Goal: Information Seeking & Learning: Check status

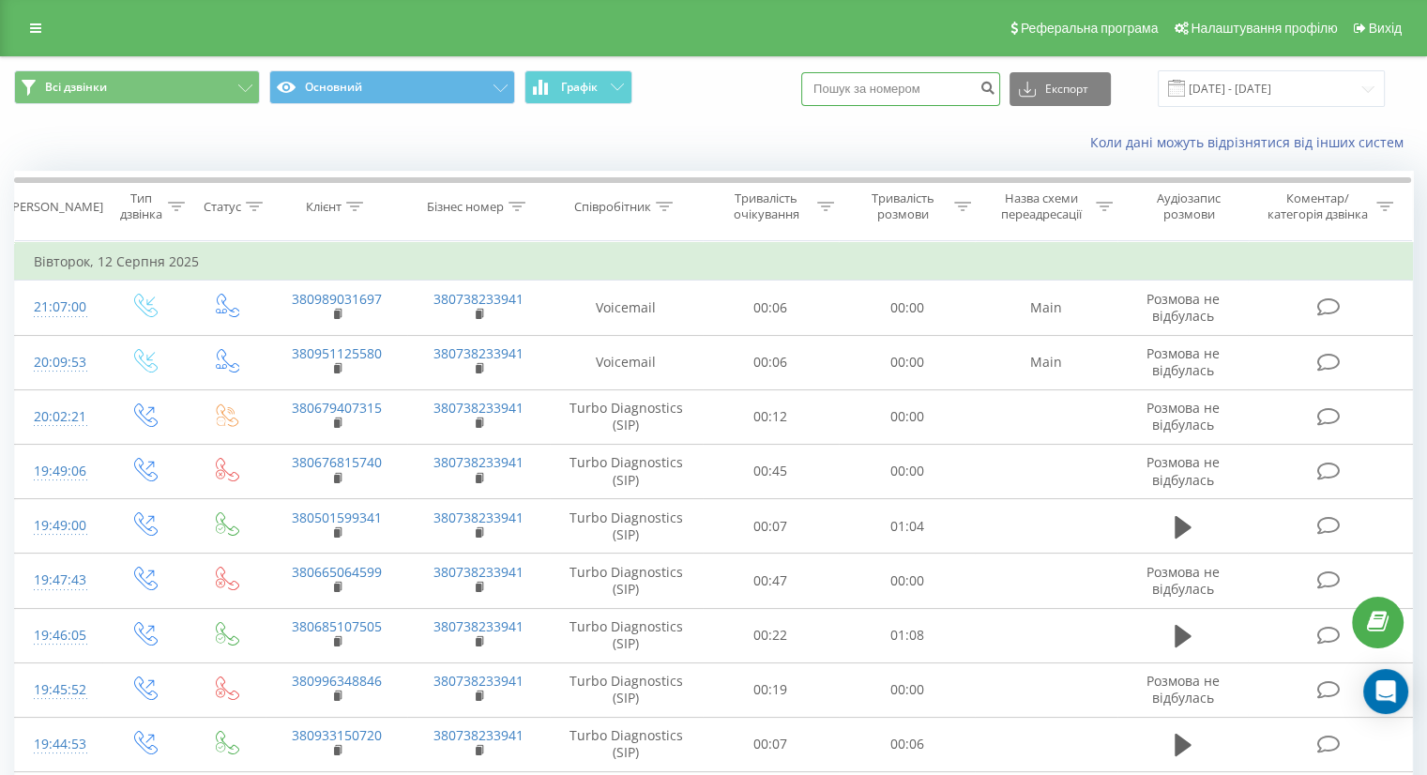
click at [851, 96] on input at bounding box center [900, 89] width 199 height 34
paste input "0509031186"
type input "0509031186"
